Goal: Task Accomplishment & Management: Use online tool/utility

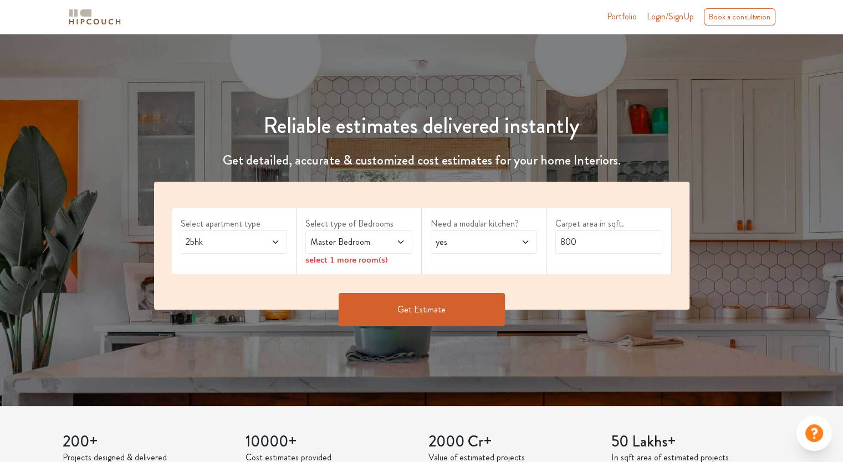
scroll to position [55, 0]
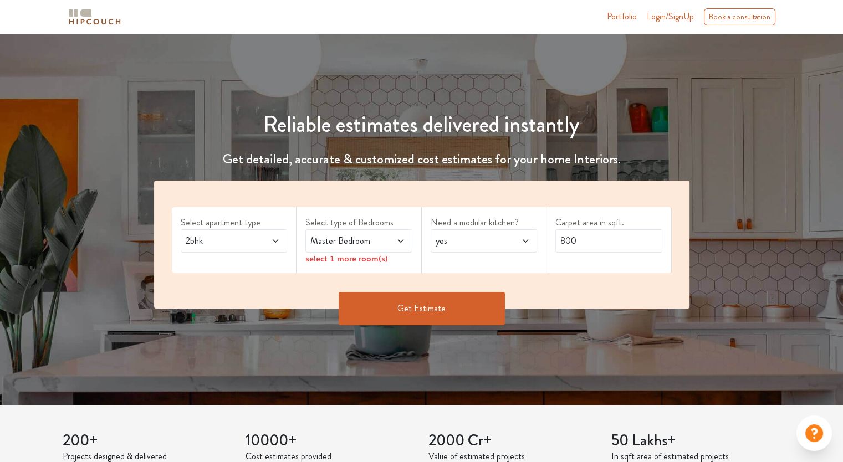
click at [239, 242] on span "2bhk" at bounding box center [220, 241] width 73 height 13
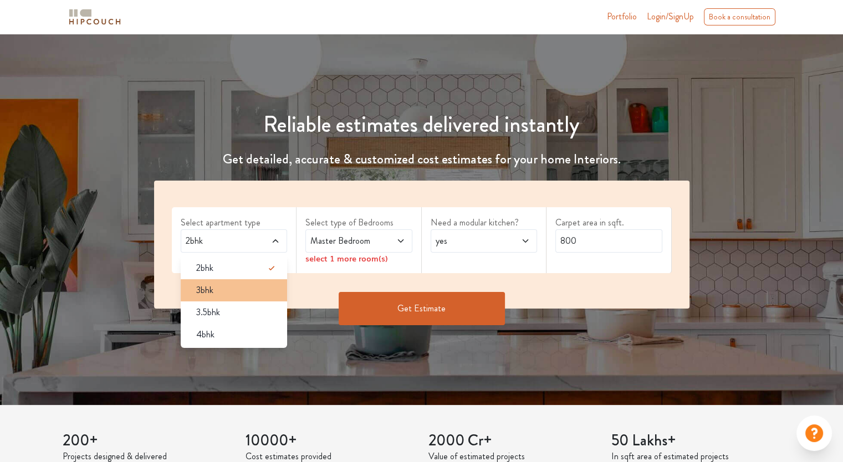
click at [224, 293] on div "3bhk" at bounding box center [237, 290] width 100 height 13
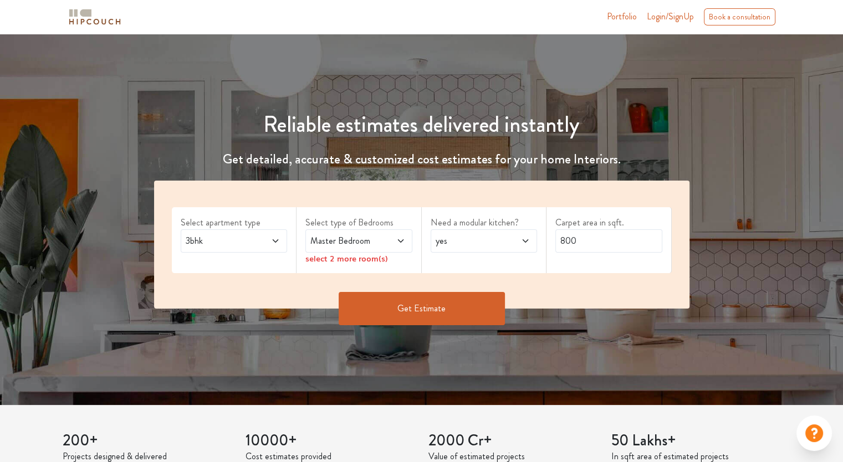
click at [335, 236] on span "Master Bedroom" at bounding box center [344, 241] width 73 height 13
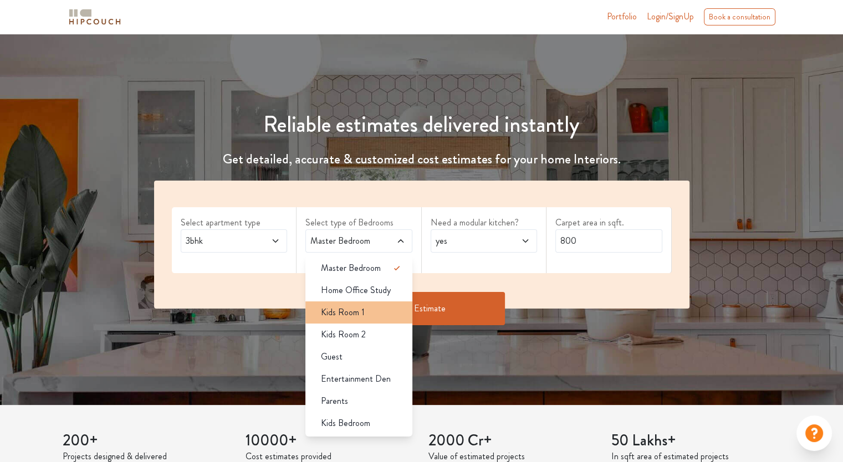
click at [366, 308] on div "Kids Room 1" at bounding box center [362, 312] width 100 height 13
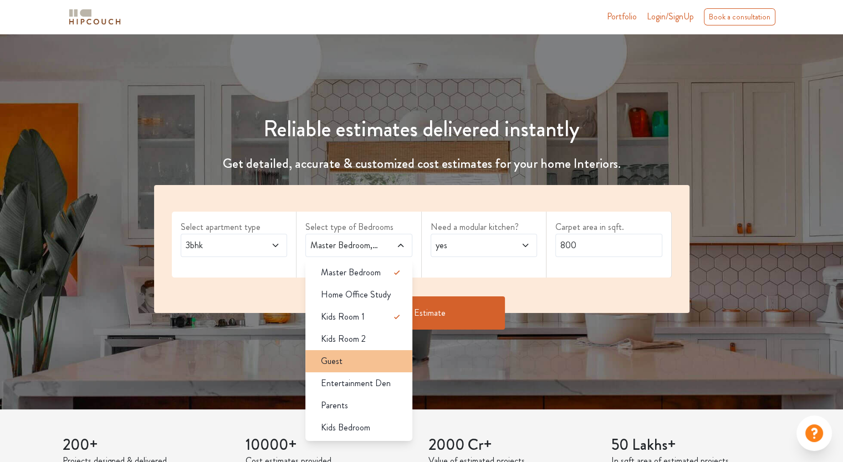
scroll to position [48, 0]
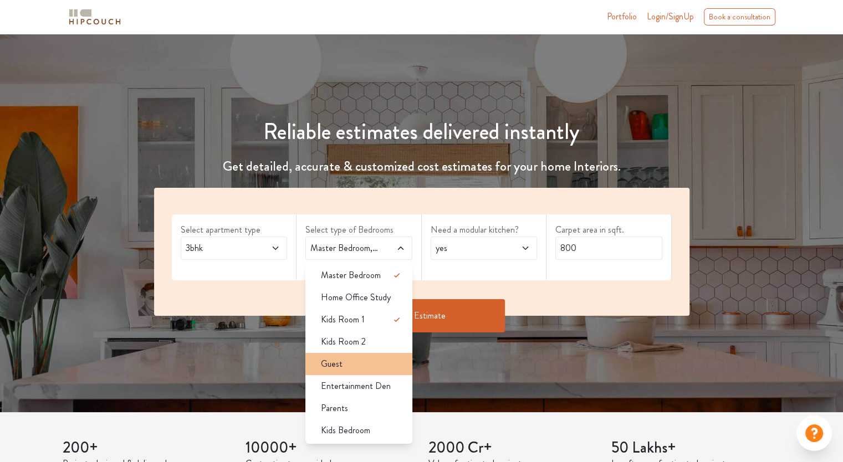
click at [349, 374] on li "Guest" at bounding box center [358, 364] width 107 height 22
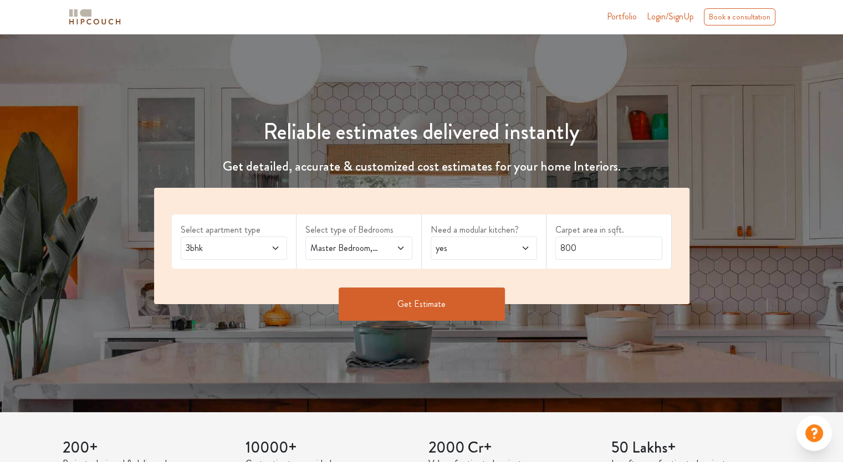
click at [463, 253] on span "yes" at bounding box center [470, 248] width 73 height 13
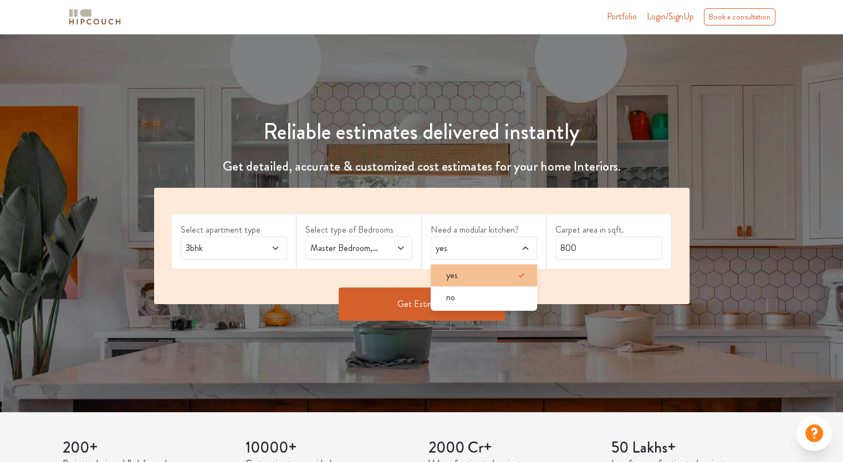
click at [472, 269] on div "yes" at bounding box center [487, 275] width 100 height 13
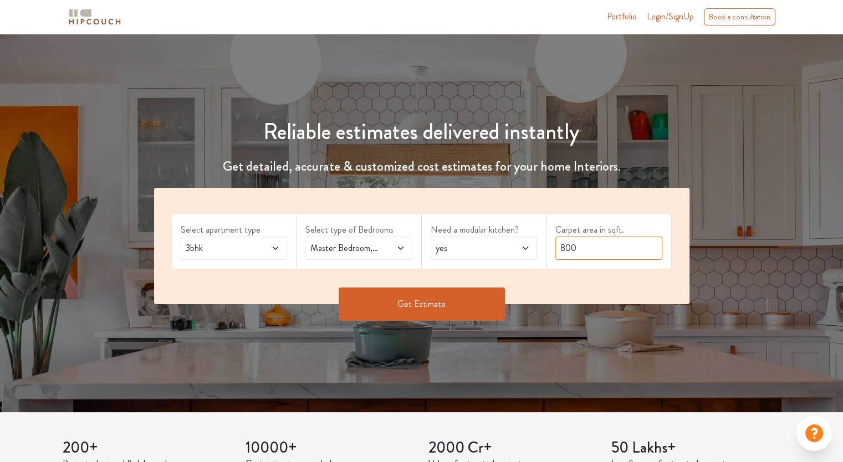
click at [591, 251] on input "800" at bounding box center [609, 248] width 107 height 23
type input "1600"
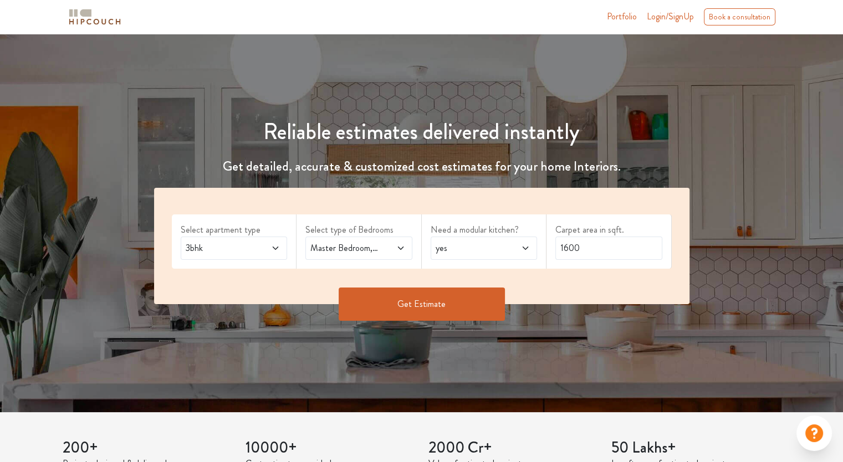
click at [433, 305] on button "Get Estimate" at bounding box center [422, 304] width 166 height 33
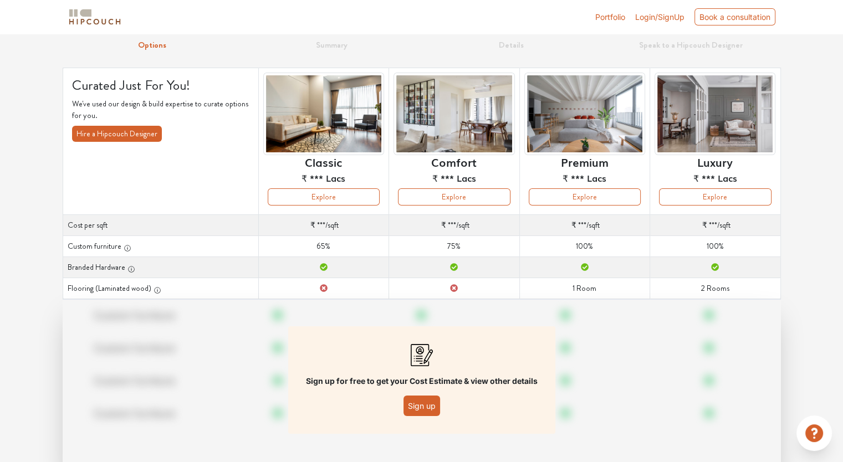
scroll to position [42, 0]
click at [322, 202] on button "Explore" at bounding box center [324, 196] width 112 height 17
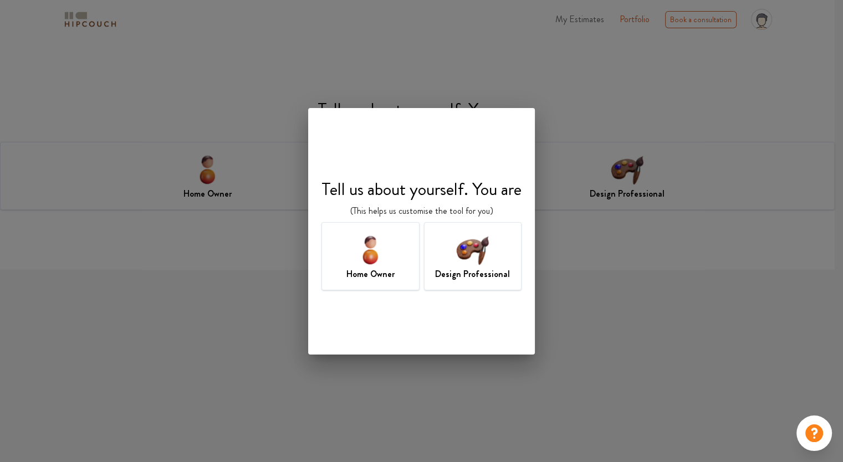
click at [472, 260] on img at bounding box center [473, 250] width 36 height 36
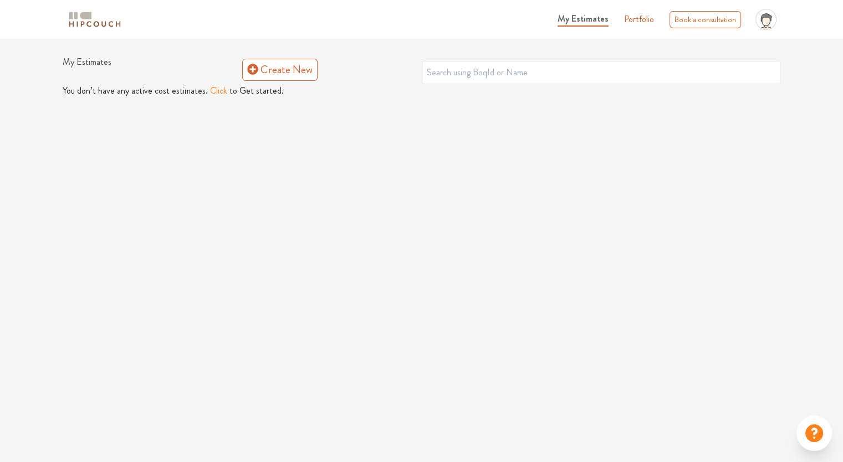
click at [214, 90] on button "Click" at bounding box center [218, 90] width 17 height 13
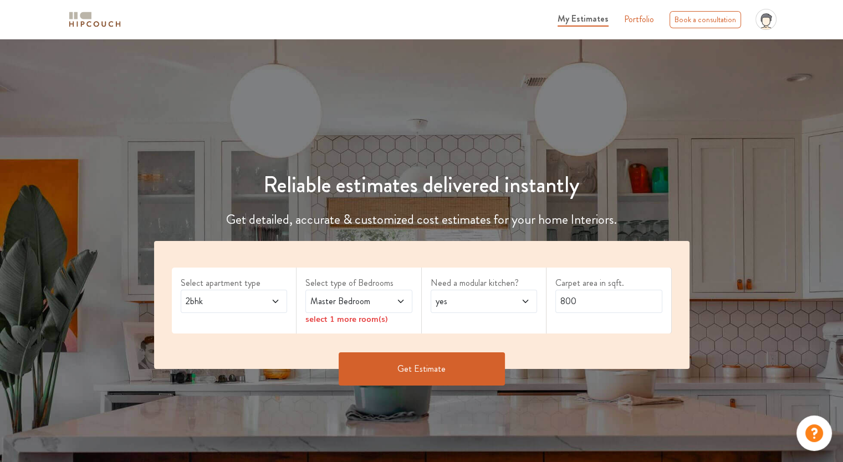
click at [261, 298] on span at bounding box center [268, 301] width 24 height 13
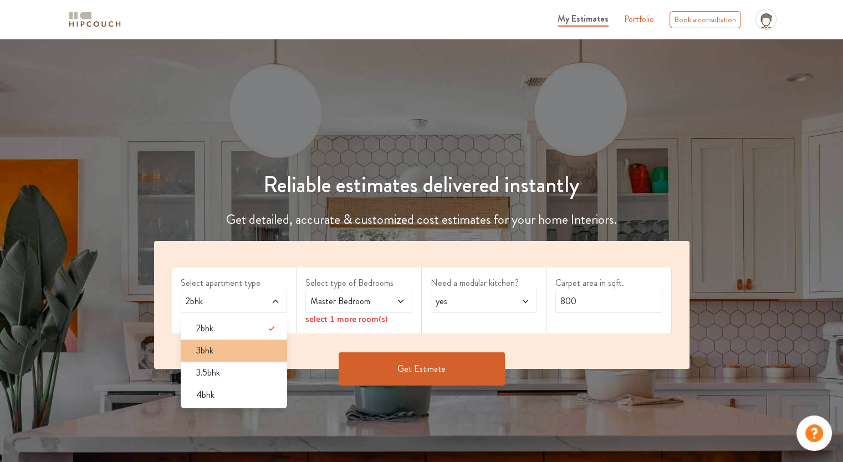
click at [217, 351] on div "3bhk" at bounding box center [237, 350] width 100 height 13
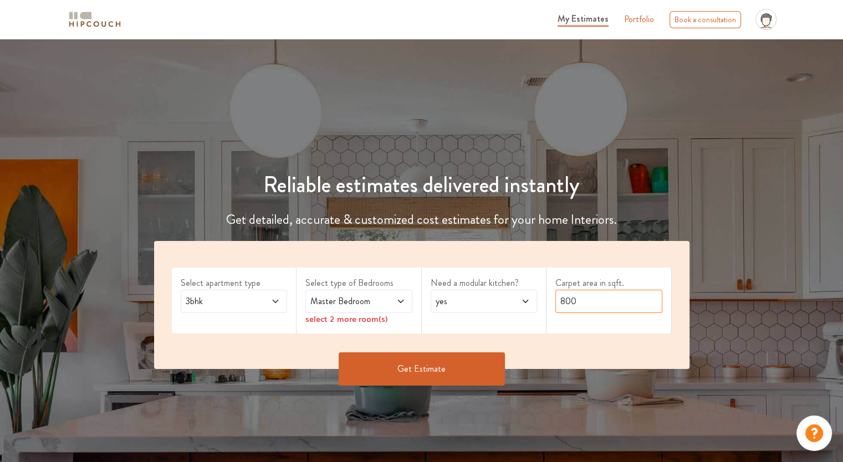
click at [585, 303] on input "800" at bounding box center [609, 301] width 107 height 23
type input "1600"
click at [361, 305] on span "Master Bedroom" at bounding box center [344, 301] width 73 height 13
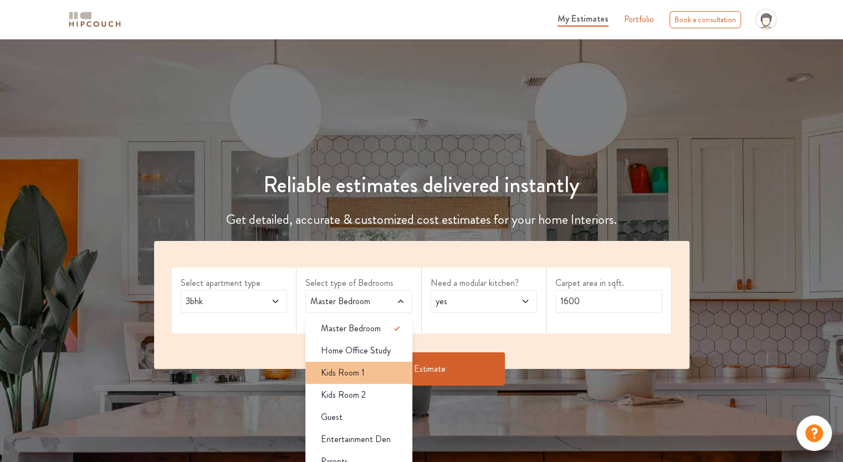
click at [363, 376] on span "Kids Room 1" at bounding box center [343, 372] width 44 height 13
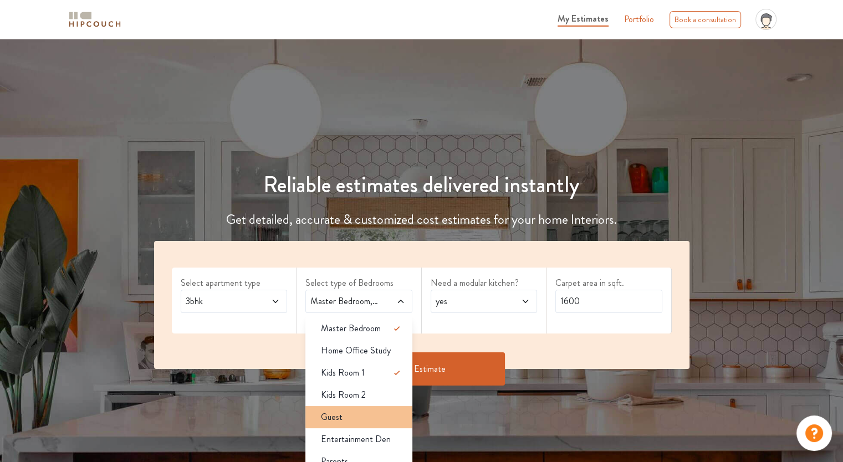
scroll to position [24, 0]
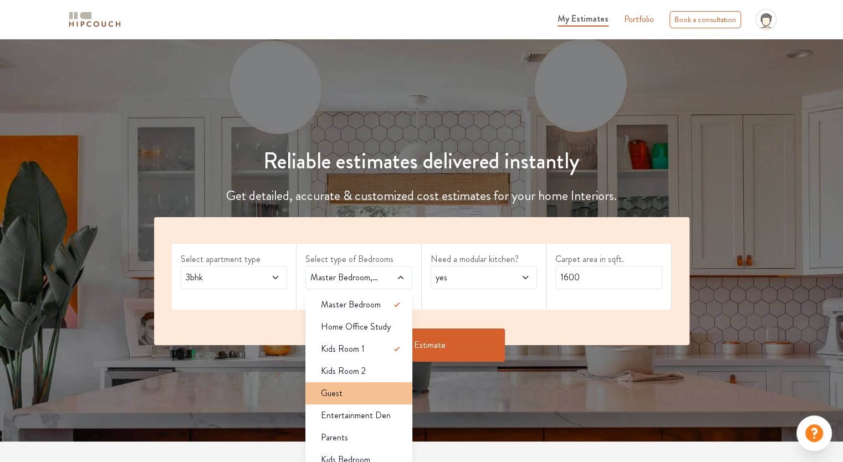
click at [357, 397] on div "Guest" at bounding box center [362, 393] width 100 height 13
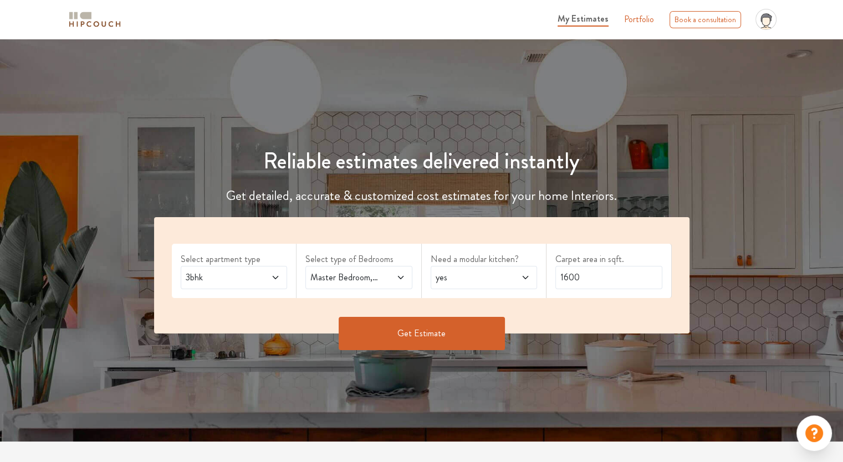
click at [416, 328] on button "Get Estimate" at bounding box center [422, 333] width 166 height 33
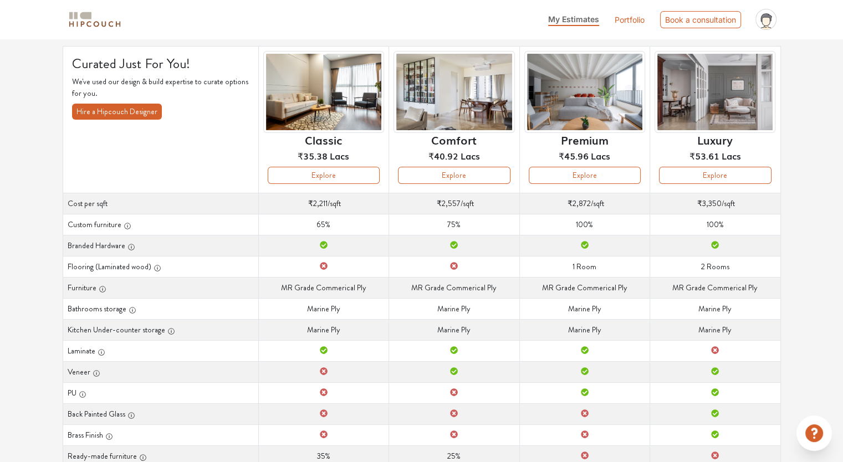
scroll to position [75, 0]
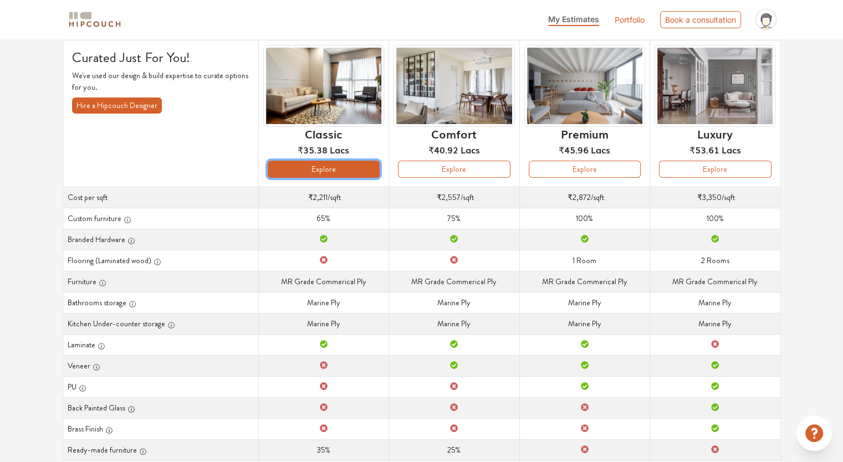
click at [317, 165] on button "Explore" at bounding box center [324, 169] width 112 height 17
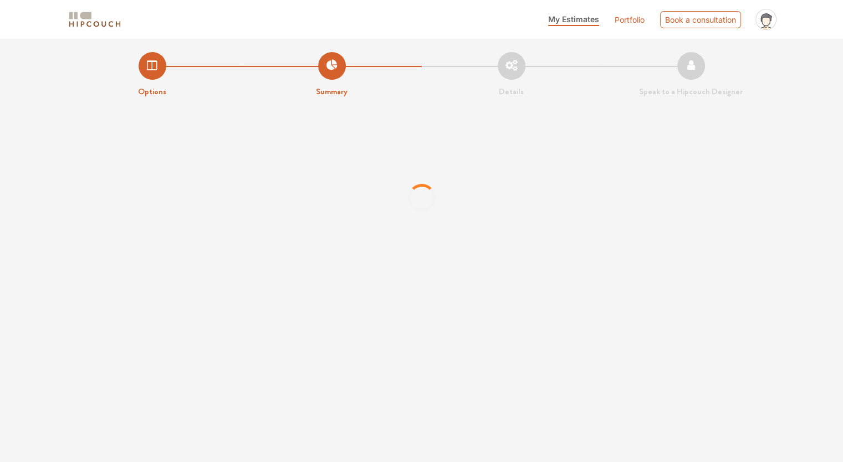
click at [292, 267] on div at bounding box center [421, 198] width 843 height 166
